Goal: Task Accomplishment & Management: Manage account settings

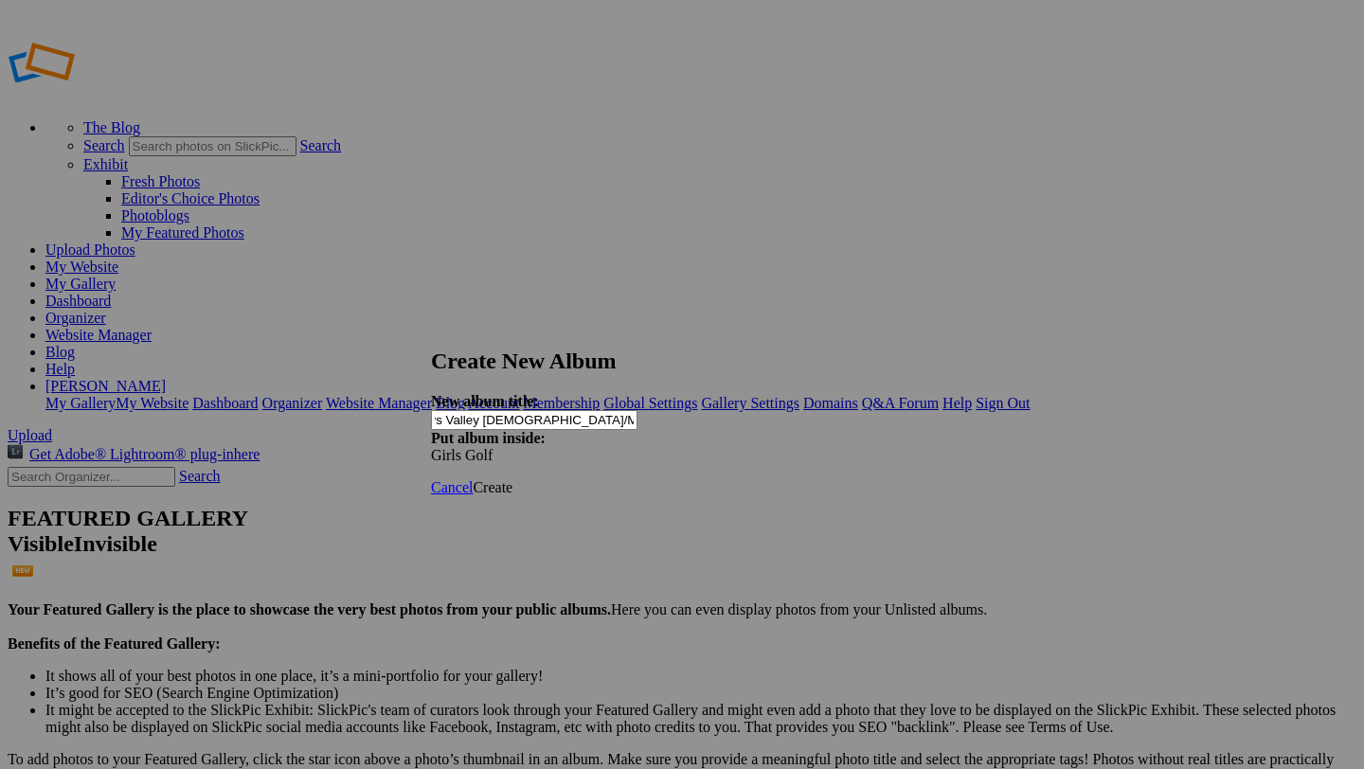
scroll to position [0, 81]
type input "JV Girls Golf vs Valley [DEMOGRAPHIC_DATA]/Mitty 2025 by [PERSON_NAME]"
click at [513, 479] on span "Create" at bounding box center [493, 487] width 40 height 16
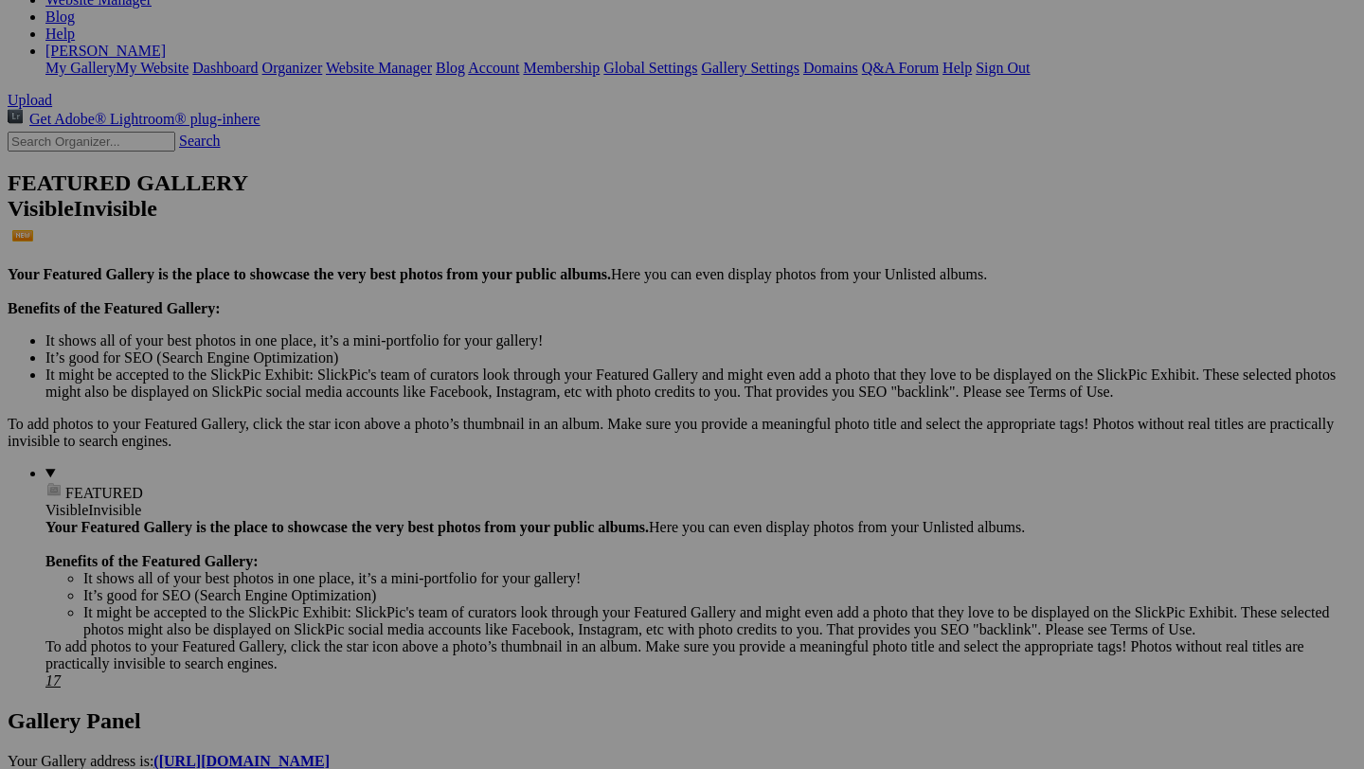
scroll to position [338, 0]
drag, startPoint x: 139, startPoint y: 523, endPoint x: 135, endPoint y: 569, distance: 46.6
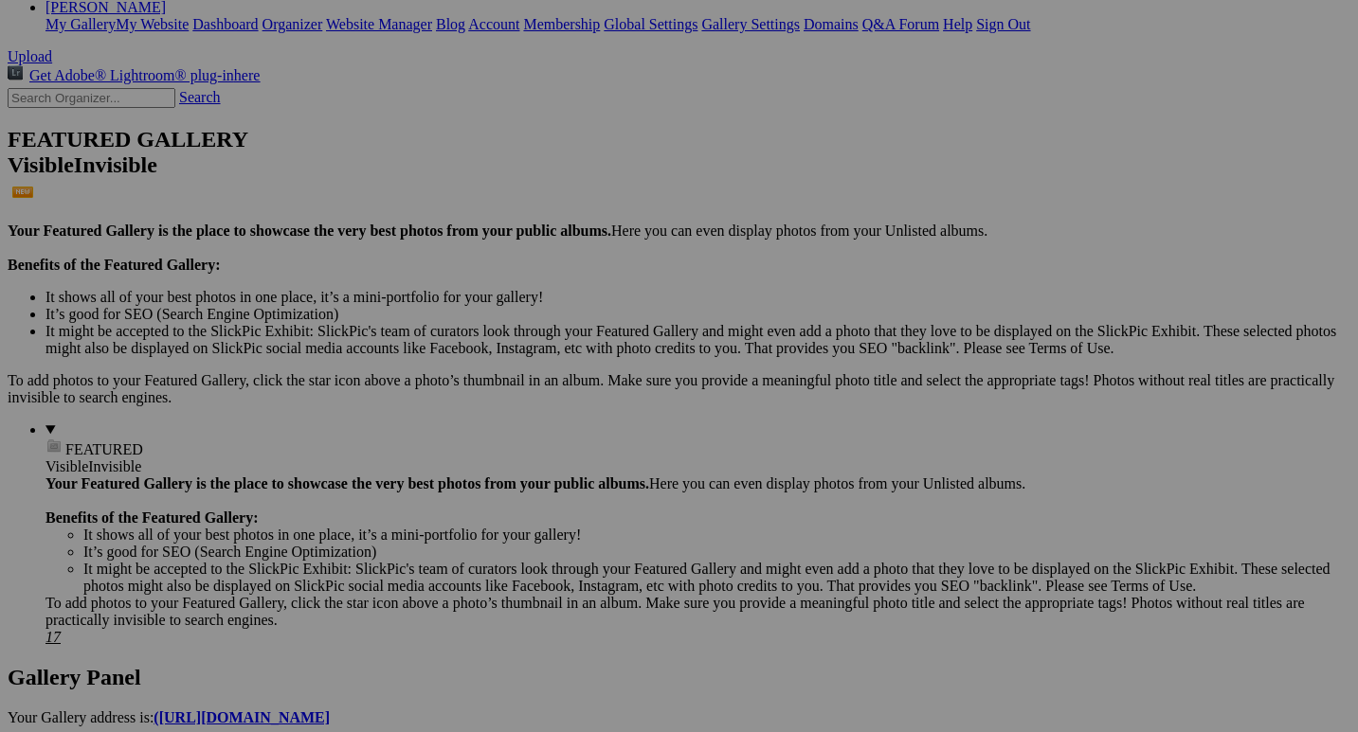
scroll to position [386, 0]
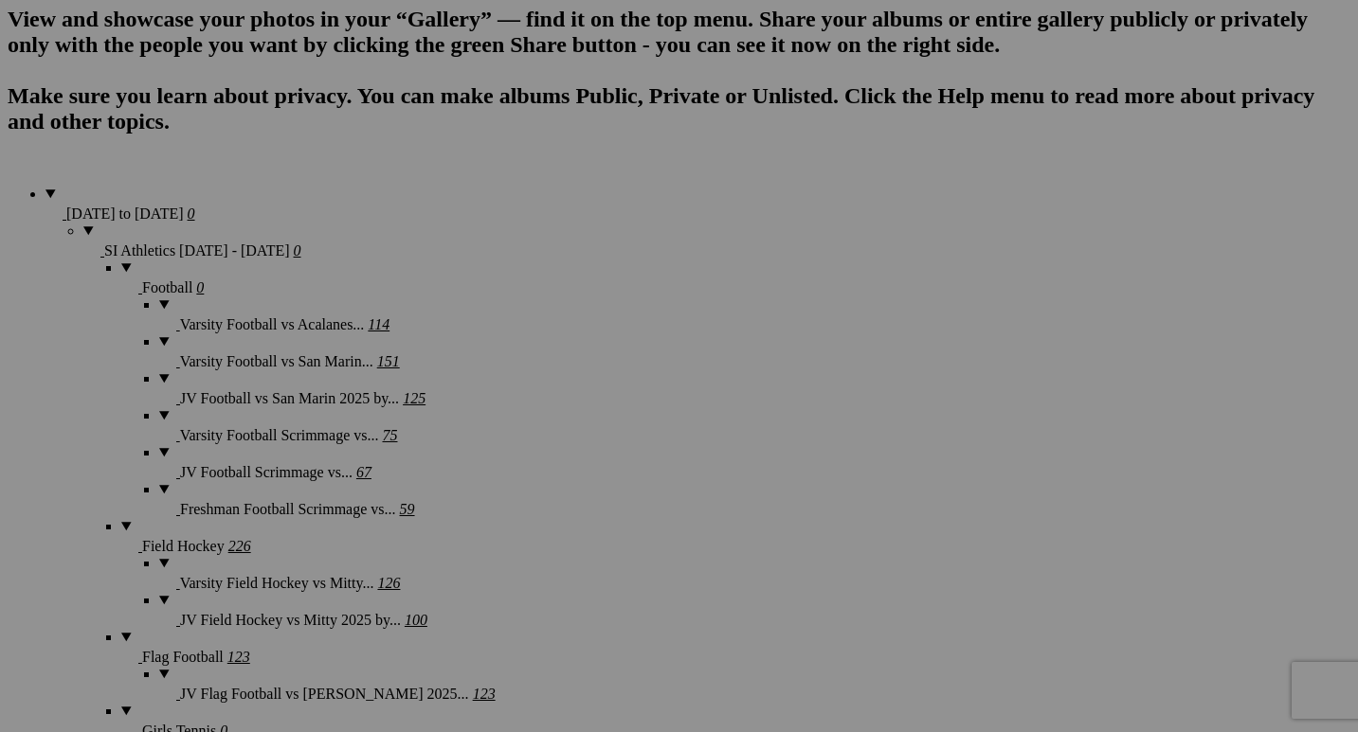
scroll to position [1377, 0]
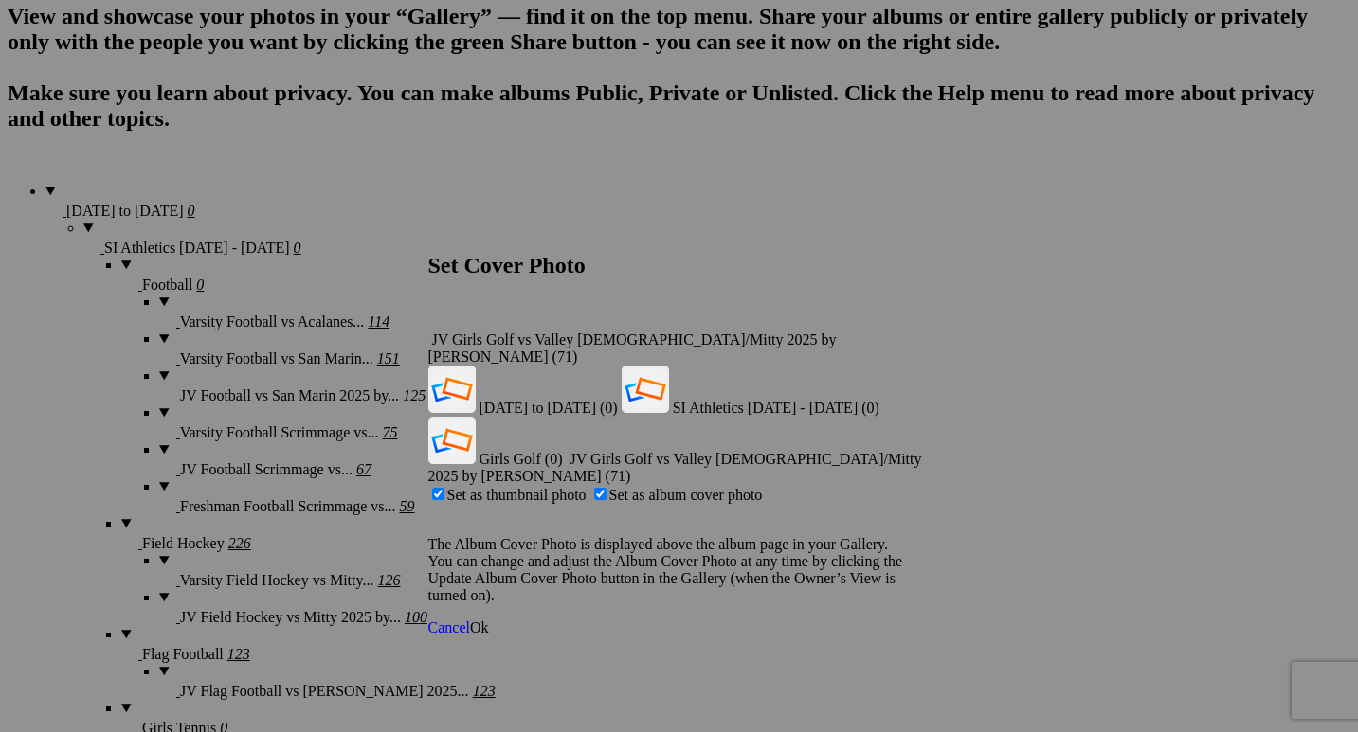
click at [489, 620] on span "Ok" at bounding box center [479, 628] width 19 height 16
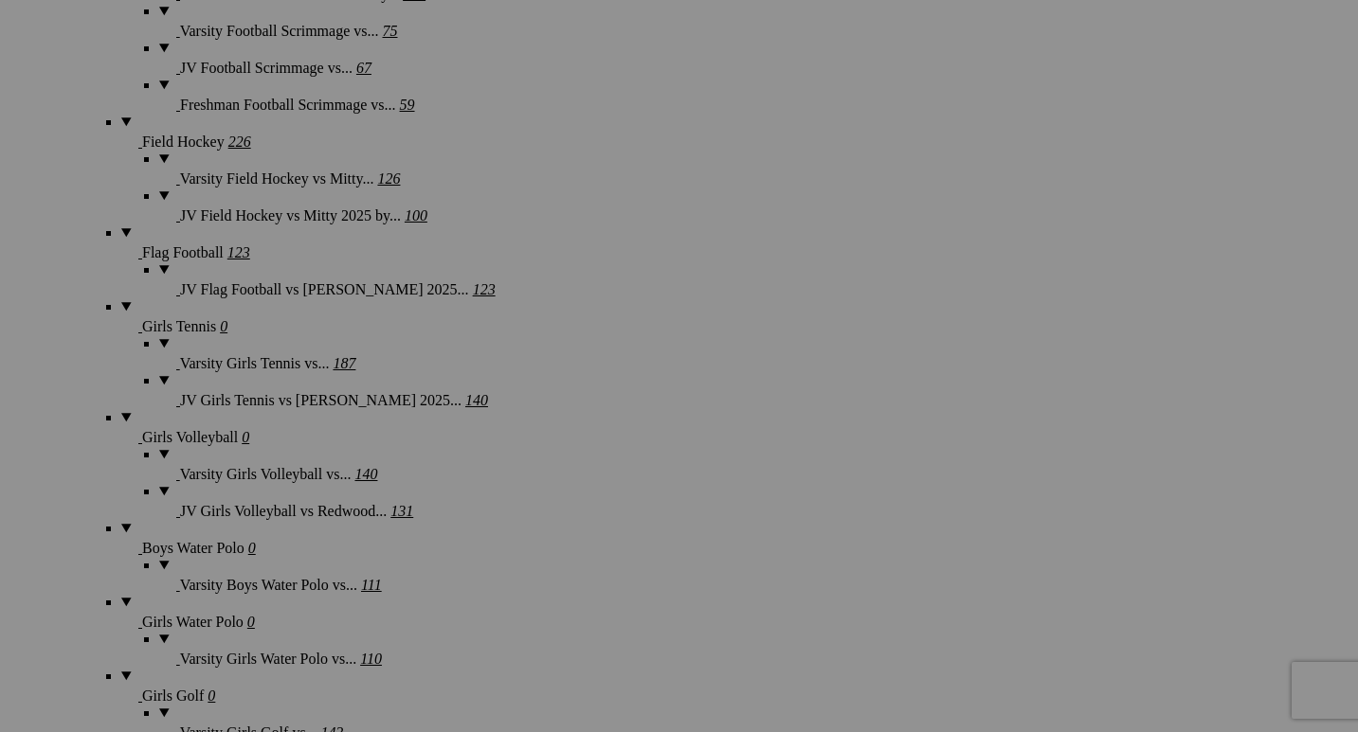
scroll to position [1779, 0]
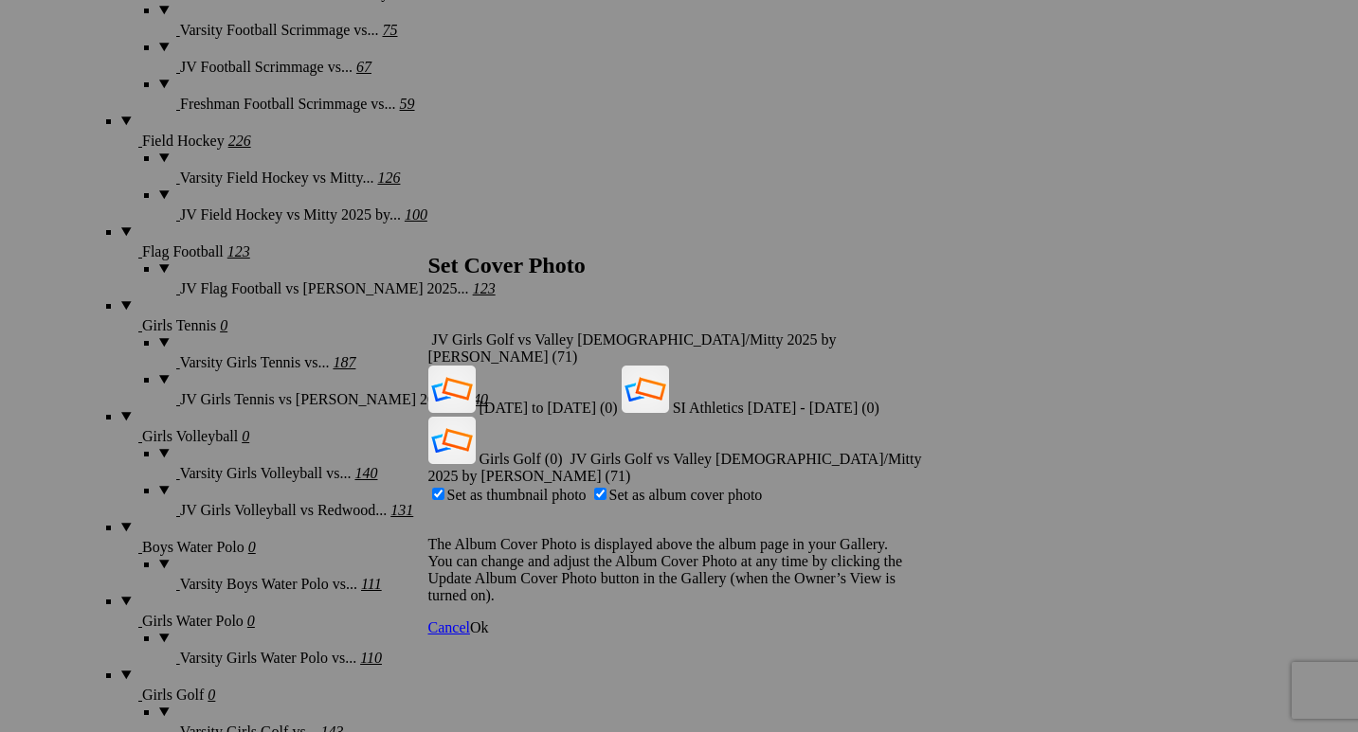
click at [489, 620] on span "Ok" at bounding box center [479, 628] width 19 height 16
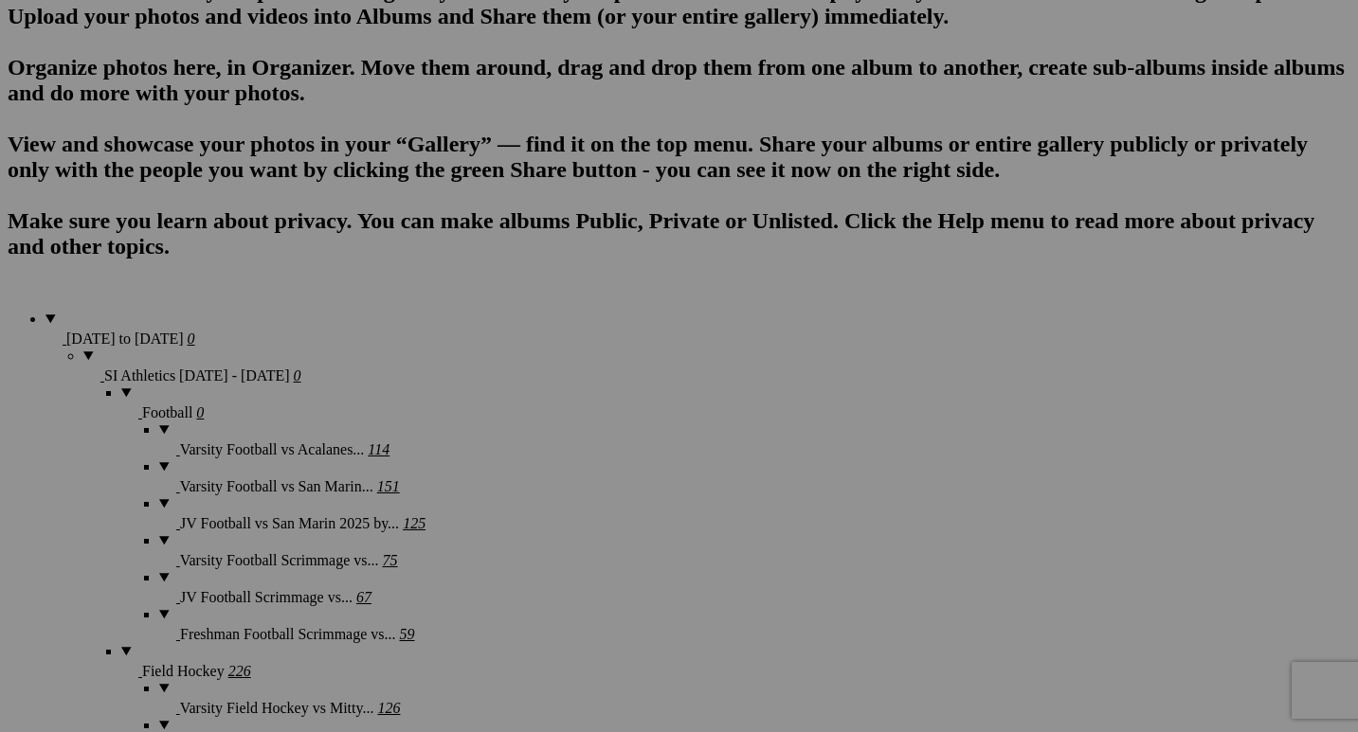
scroll to position [1243, 0]
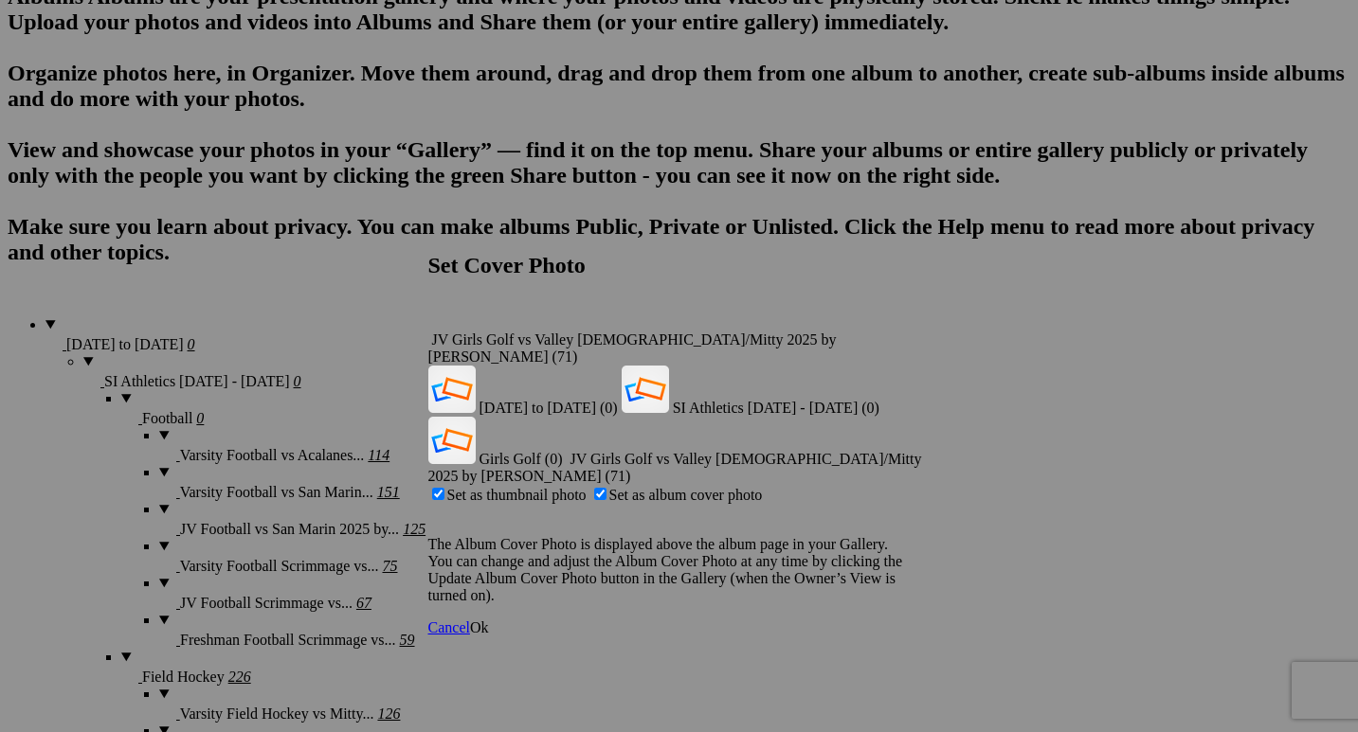
click at [489, 620] on span "Ok" at bounding box center [479, 628] width 19 height 16
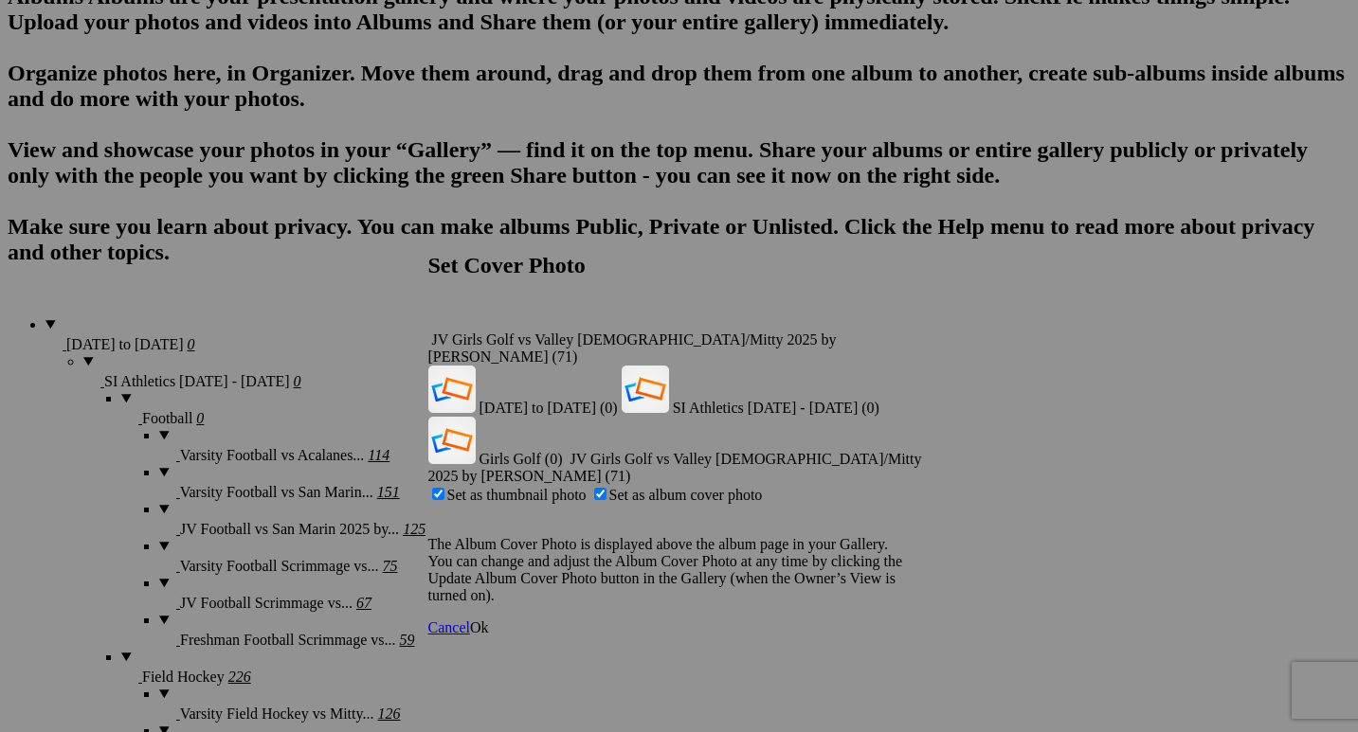
click at [489, 620] on span "Ok" at bounding box center [479, 628] width 19 height 16
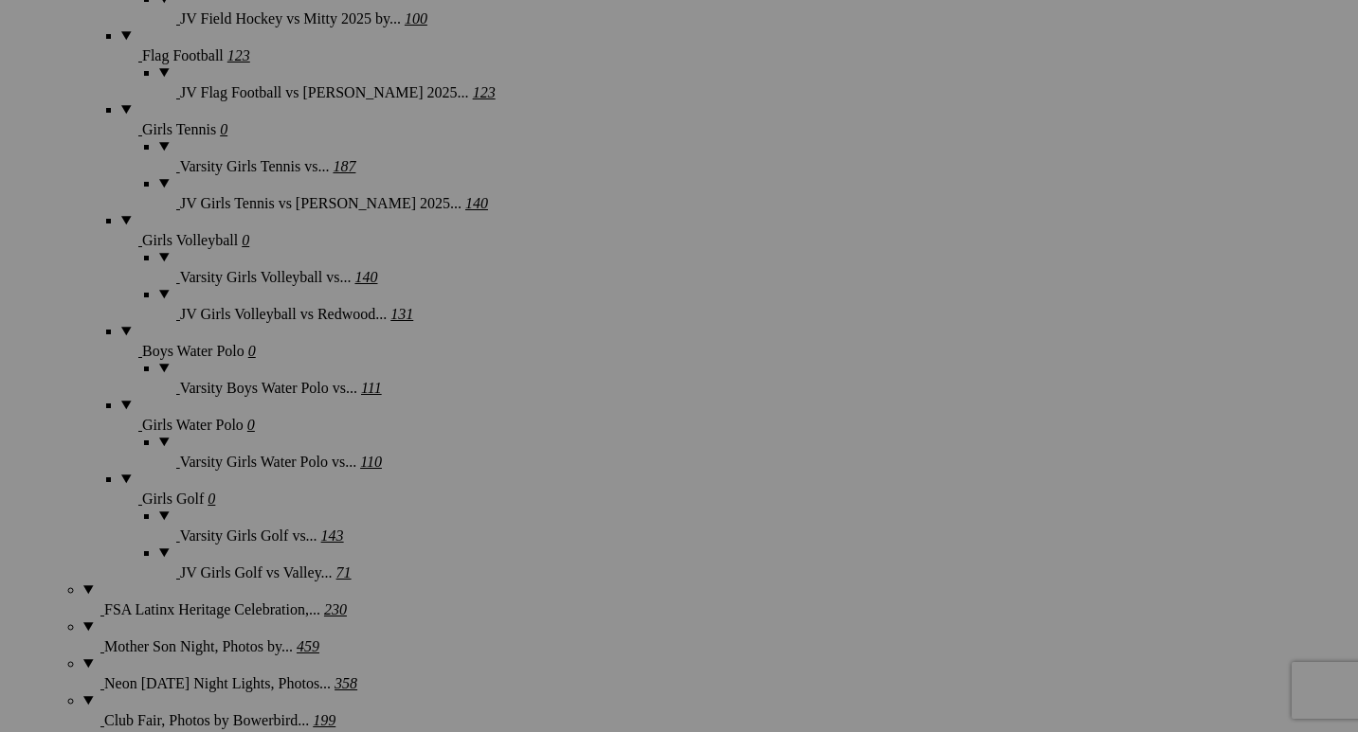
scroll to position [1966, 0]
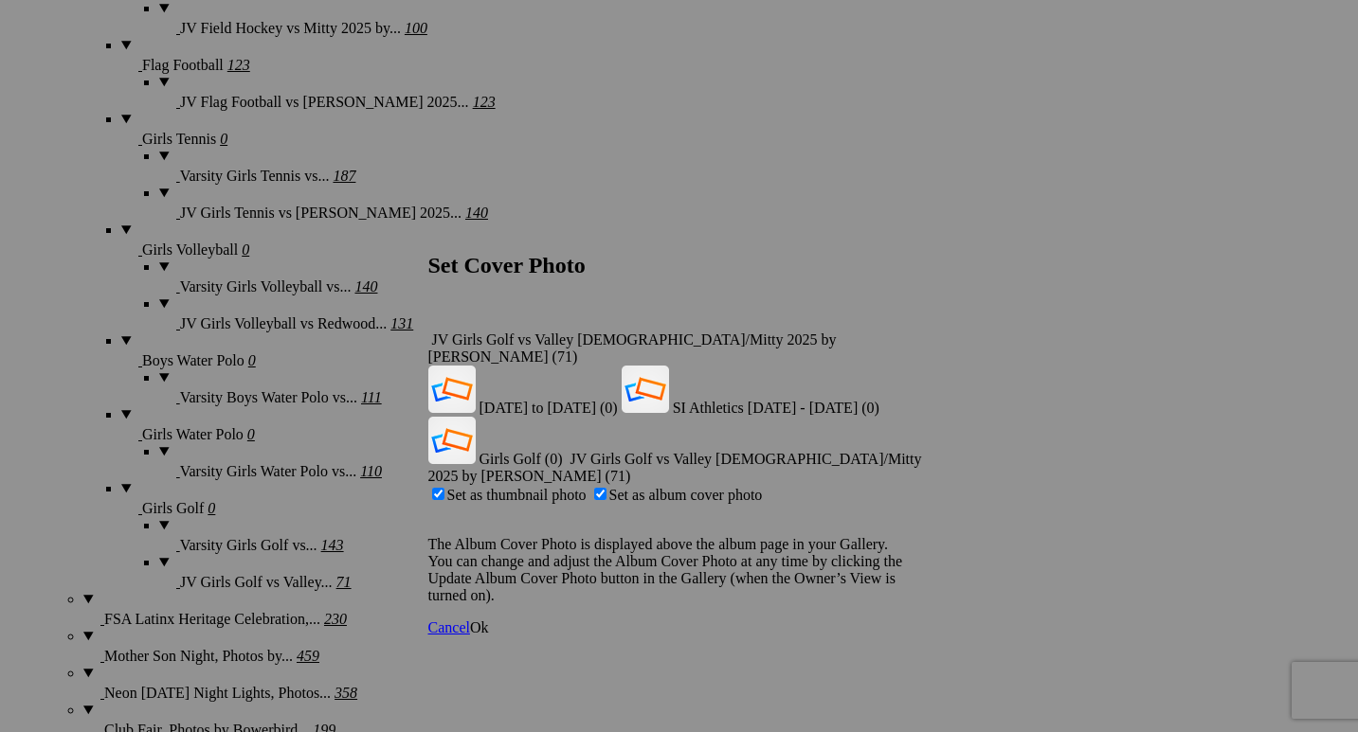
click at [489, 620] on span "Ok" at bounding box center [479, 628] width 19 height 16
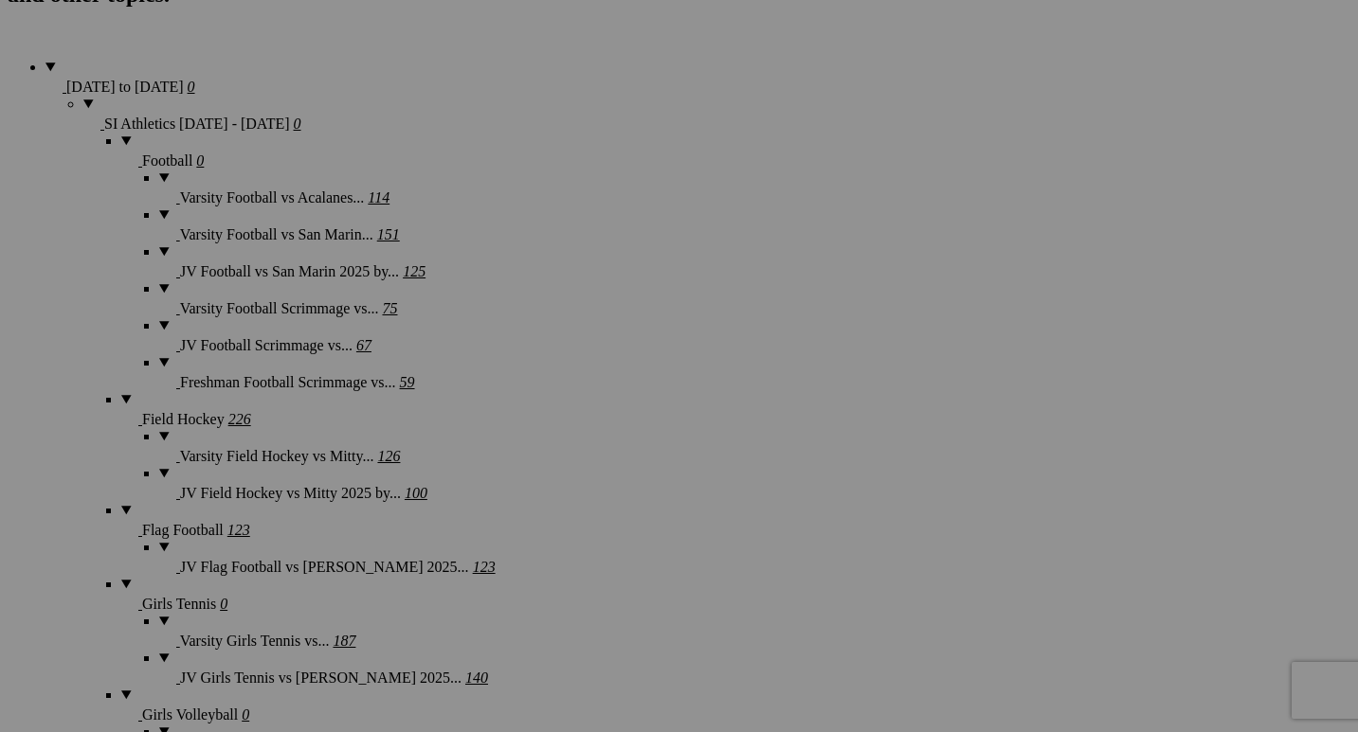
scroll to position [1477, 0]
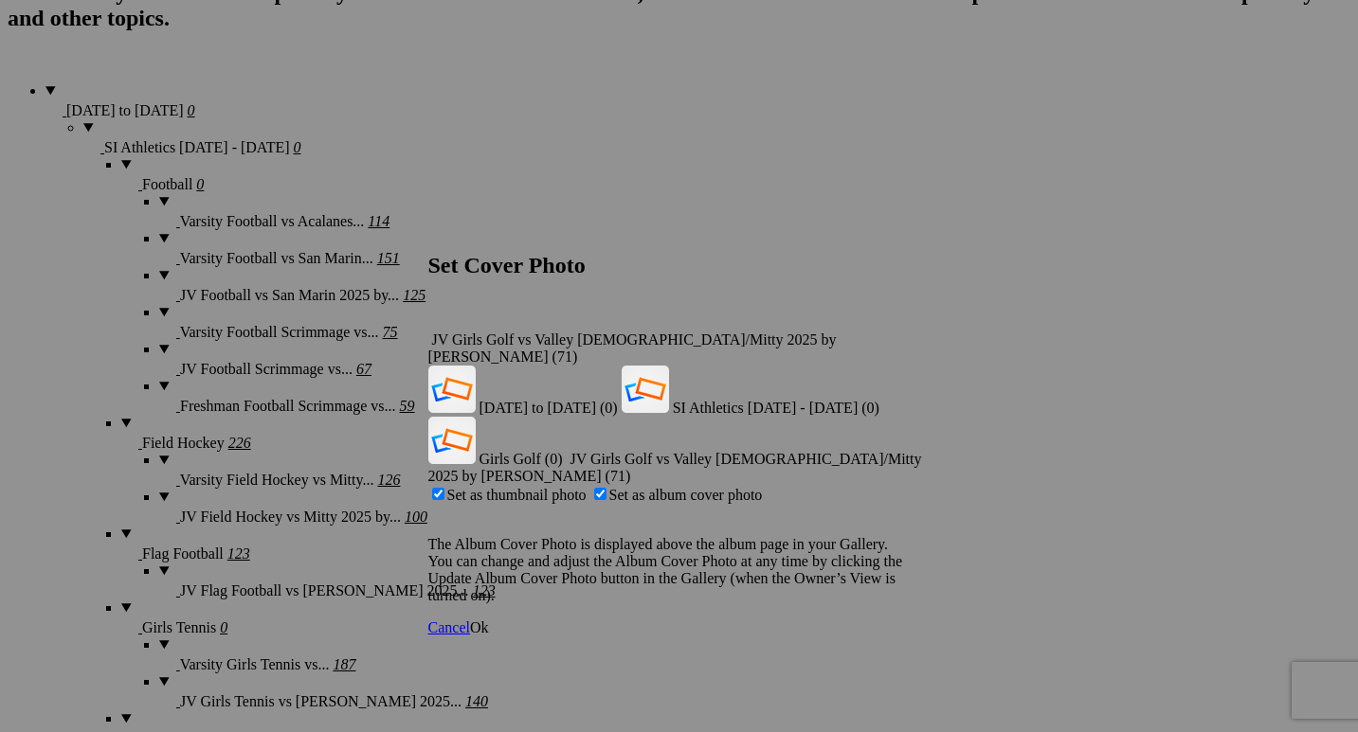
click at [489, 620] on span "Ok" at bounding box center [479, 628] width 19 height 16
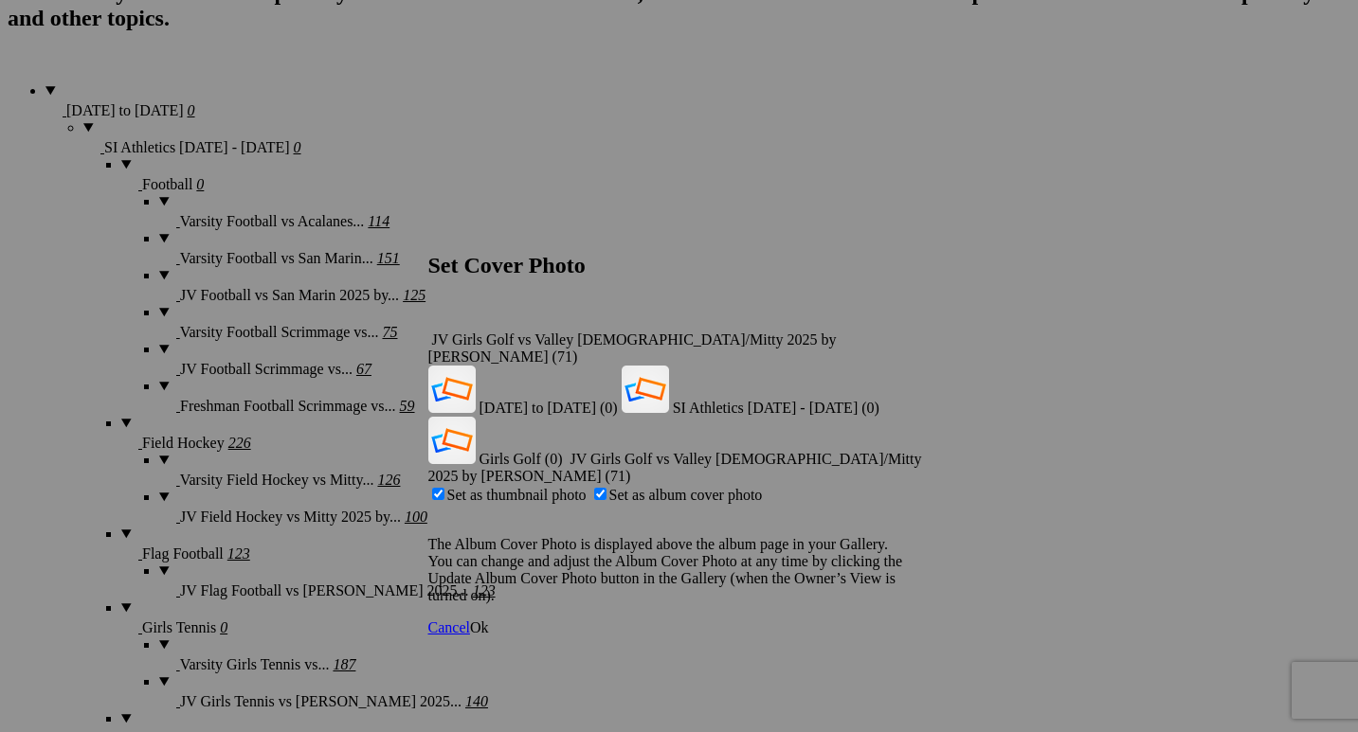
click at [489, 620] on span "Ok" at bounding box center [479, 628] width 19 height 16
